Goal: Information Seeking & Learning: Learn about a topic

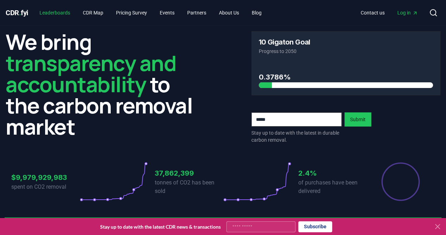
click at [69, 12] on link "Leaderboards" at bounding box center [55, 12] width 42 height 13
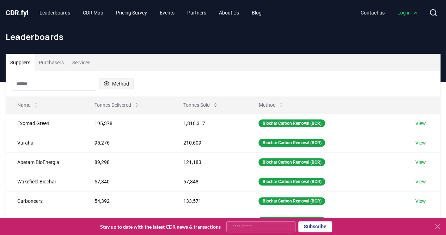
click at [119, 85] on button "Method" at bounding box center [116, 83] width 35 height 11
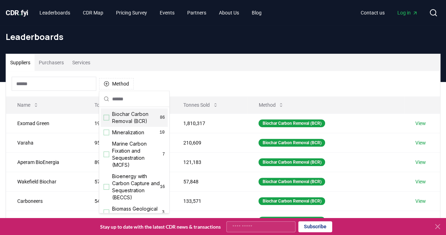
click at [105, 115] on div "Suggestions" at bounding box center [107, 118] width 6 height 6
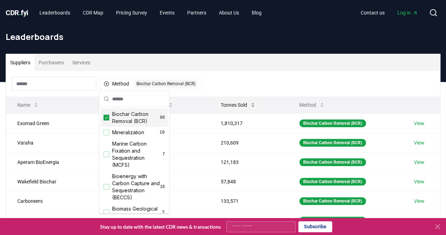
click at [231, 102] on button "Tonnes Sold" at bounding box center [238, 105] width 46 height 14
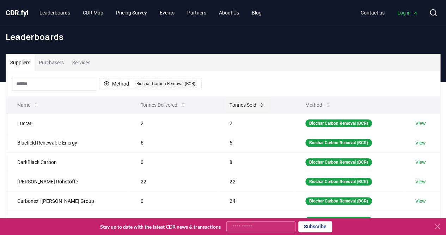
click at [231, 102] on button "Tonnes Sold" at bounding box center [247, 105] width 46 height 14
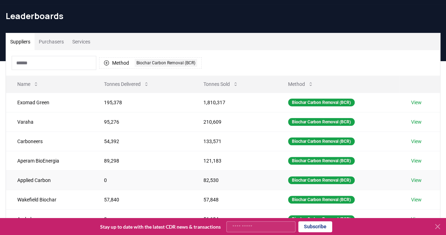
scroll to position [35, 0]
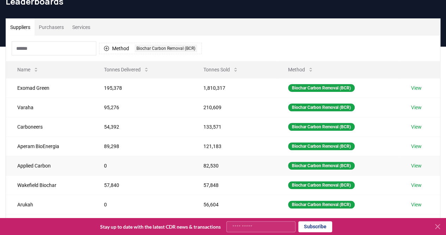
click at [418, 166] on link "View" at bounding box center [416, 165] width 11 height 7
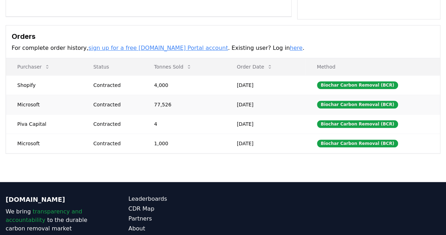
scroll to position [176, 0]
